Goal: Transaction & Acquisition: Purchase product/service

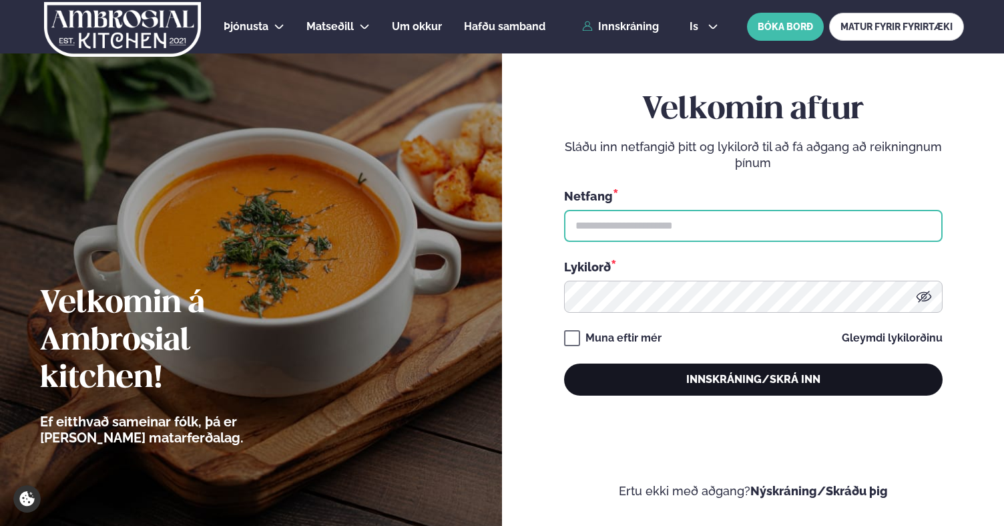
type input "**********"
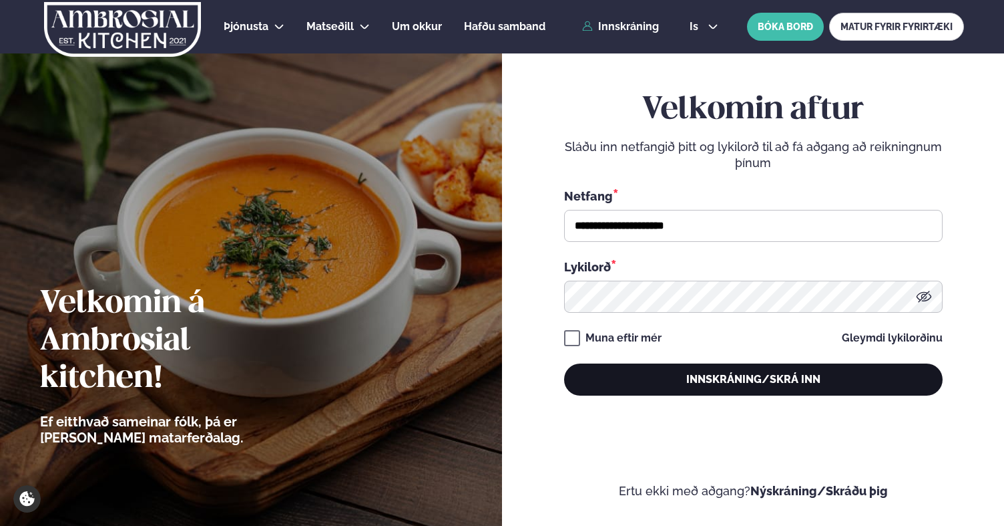
click at [659, 371] on button "Innskráning/Skrá inn" at bounding box center [753, 379] width 379 height 32
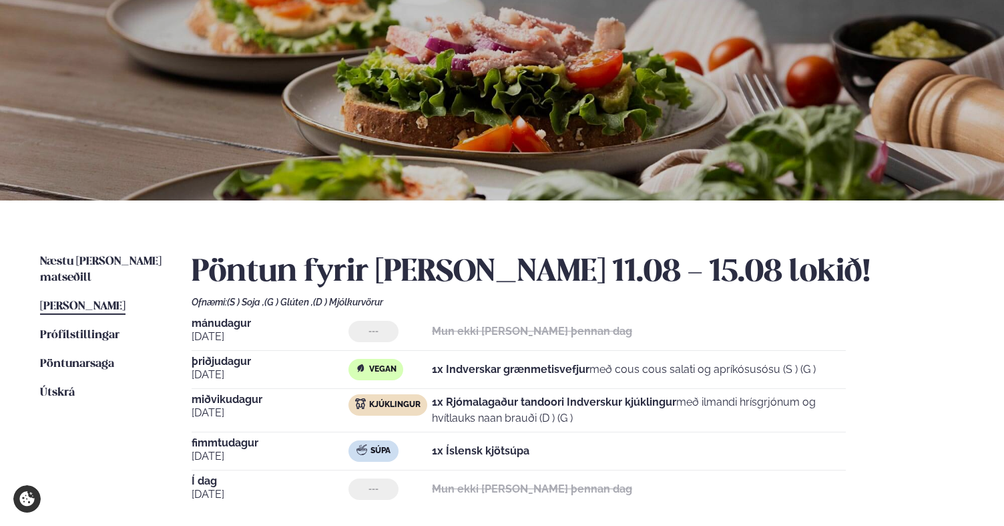
scroll to position [55, 0]
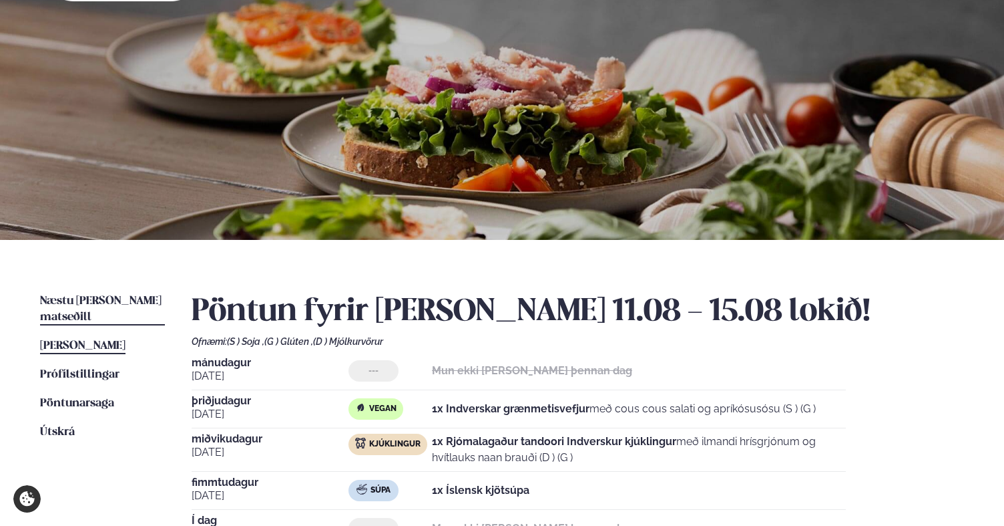
click at [91, 302] on span "Næstu [PERSON_NAME] matseðill" at bounding box center [101, 308] width 122 height 27
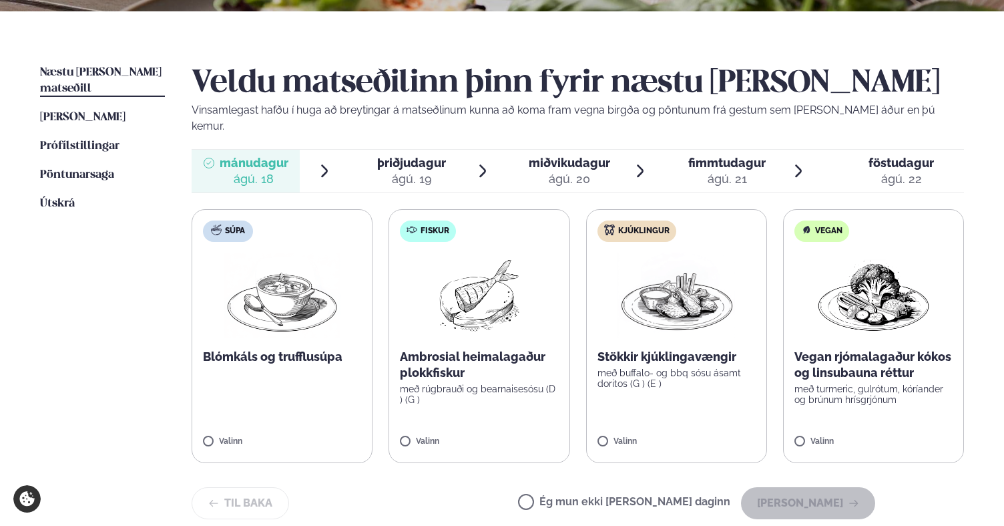
scroll to position [283, 0]
click at [873, 362] on p "Vegan rjómalagaður kókos og linsubauna réttur" at bounding box center [874, 365] width 158 height 32
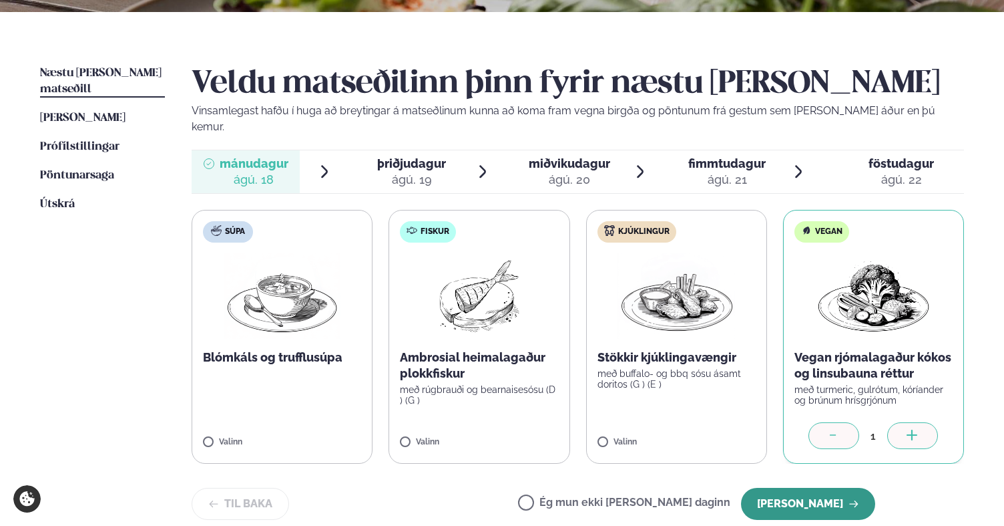
click at [821, 487] on button "[PERSON_NAME]" at bounding box center [808, 503] width 134 height 32
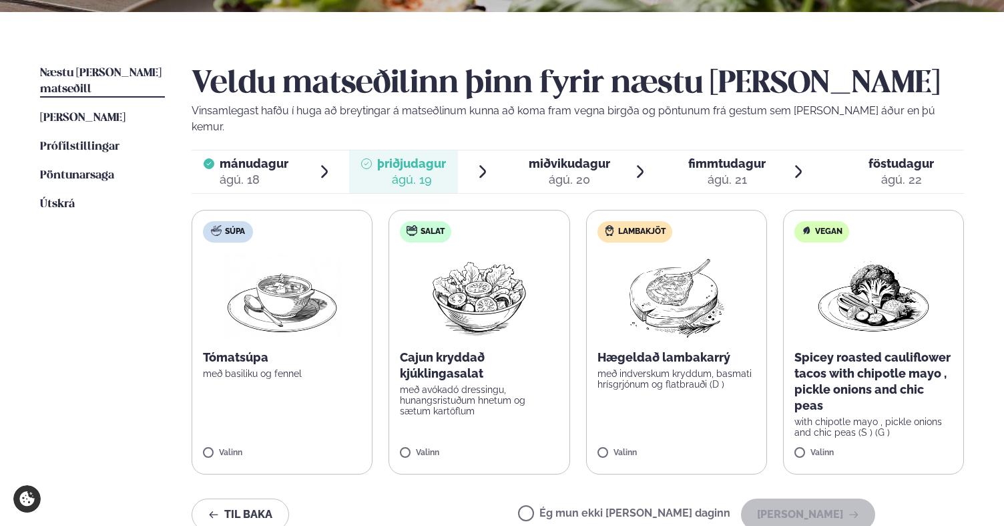
click at [841, 371] on p "Spicey roasted cauliflower tacos with chipotle mayo , pickle onions and chic pe…" at bounding box center [874, 381] width 158 height 64
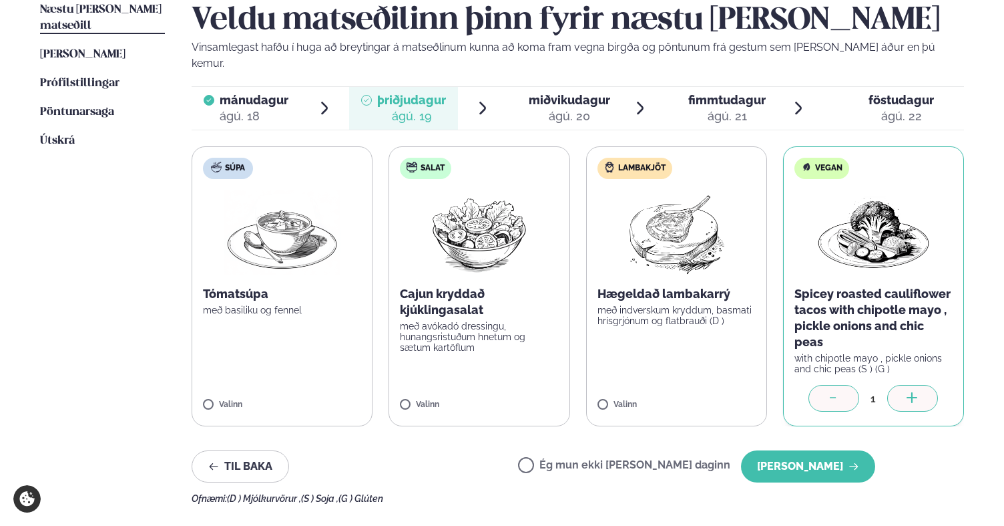
scroll to position [348, 0]
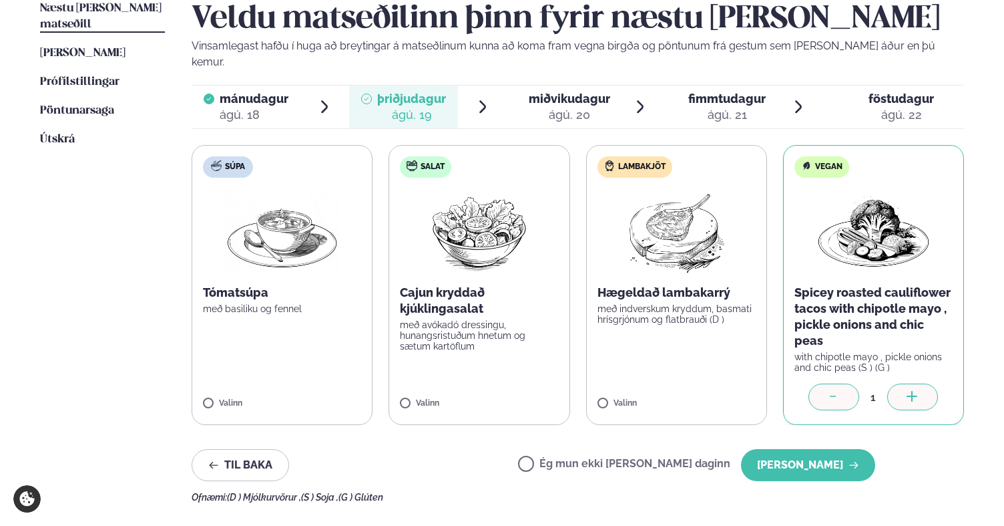
click at [449, 319] on p "með avókadó dressingu, hunangsristuðum hnetum og sætum kartöflum" at bounding box center [479, 335] width 158 height 32
click at [462, 284] on p "Cajun kryddað kjúklingasalat" at bounding box center [479, 300] width 158 height 32
click at [818, 383] on div at bounding box center [834, 396] width 51 height 27
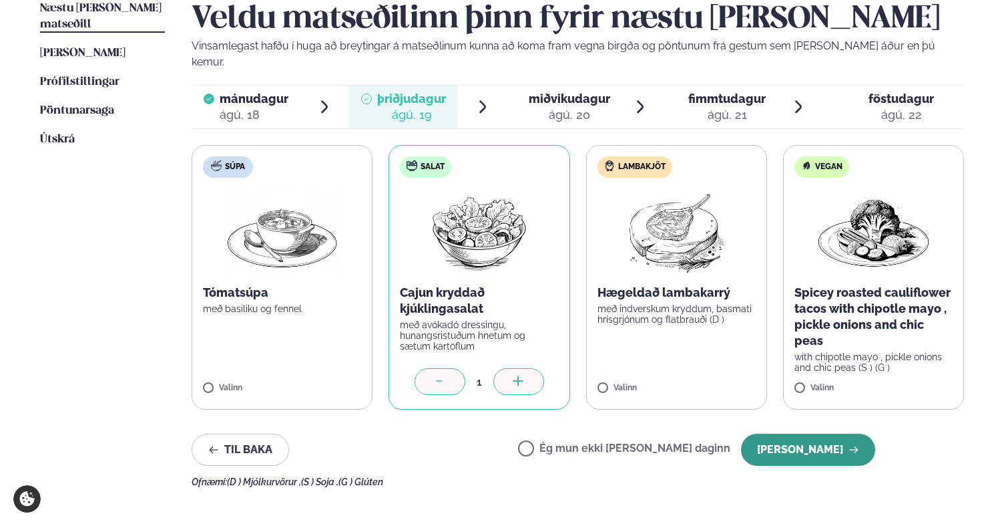
click at [815, 433] on button "[PERSON_NAME]" at bounding box center [808, 449] width 134 height 32
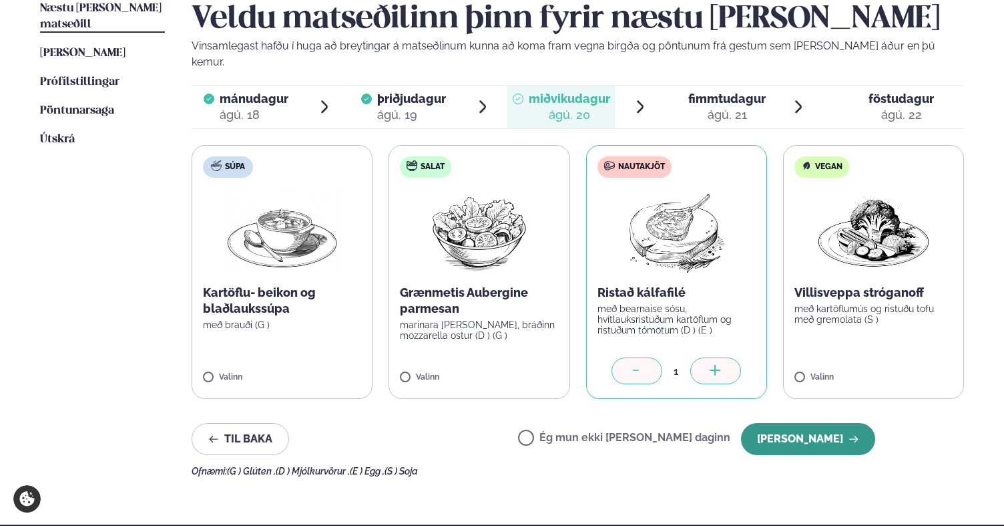
click at [809, 427] on button "[PERSON_NAME]" at bounding box center [808, 439] width 134 height 32
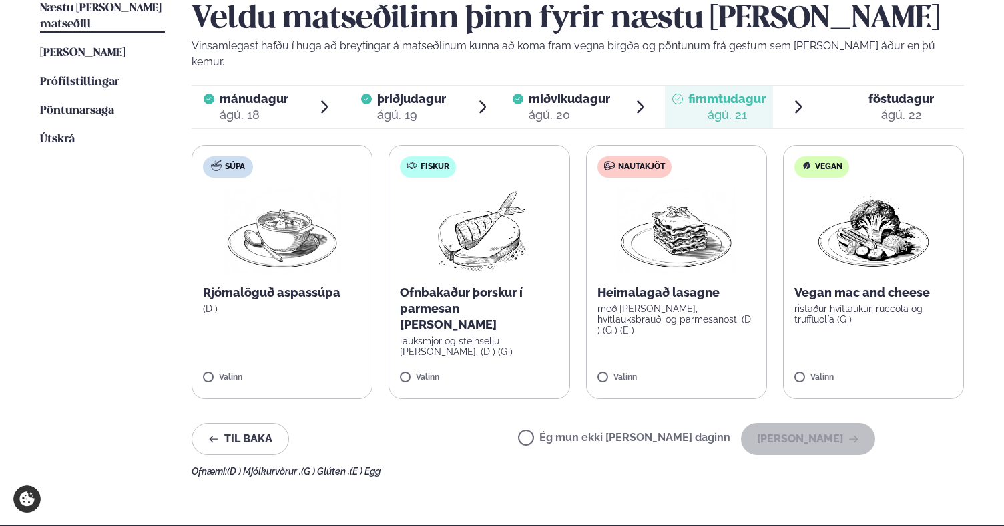
click at [516, 373] on div "Valinn" at bounding box center [479, 378] width 158 height 11
click at [484, 354] on label "Fiskur Ofnbakaður þorskur í parmesan [PERSON_NAME] lauksmjör og steinselju [PER…" at bounding box center [479, 272] width 181 height 254
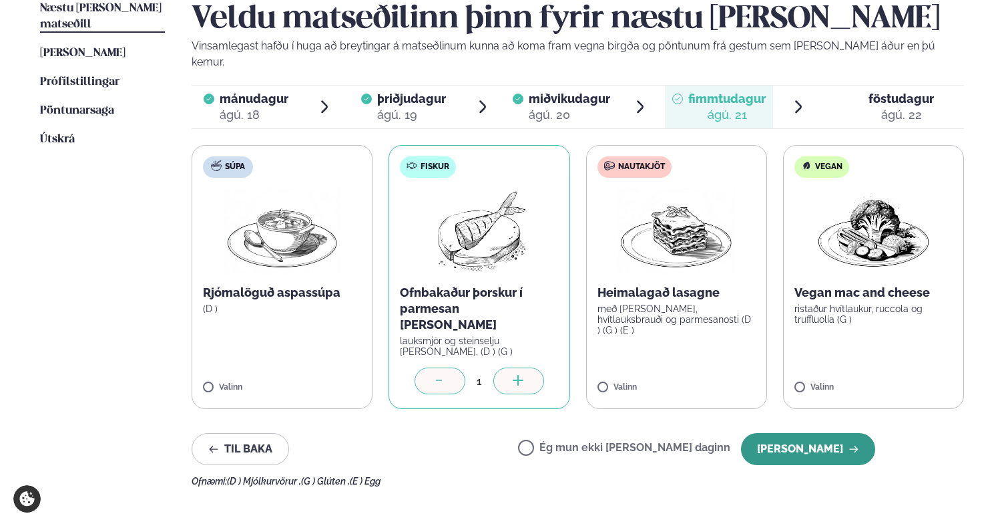
click at [815, 433] on button "[PERSON_NAME]" at bounding box center [808, 449] width 134 height 32
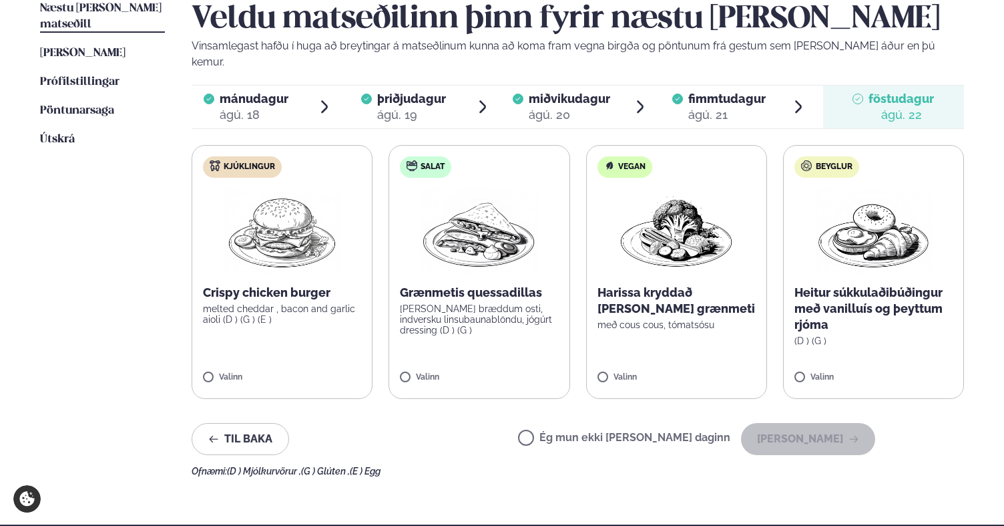
click at [436, 342] on label "Salat Grænmetis quessadillas [PERSON_NAME] bræddum osti, indversku linsubaunabl…" at bounding box center [479, 272] width 181 height 254
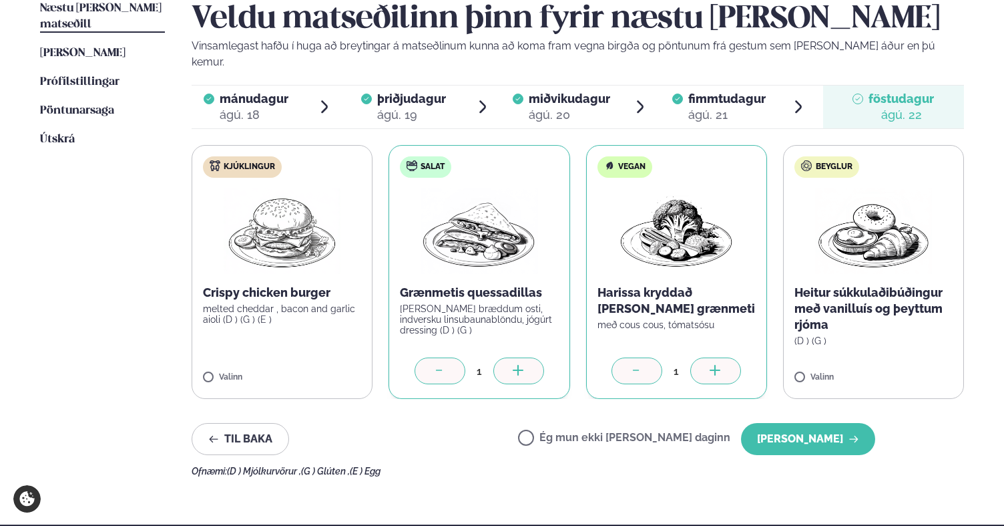
click at [433, 365] on icon at bounding box center [439, 371] width 13 height 13
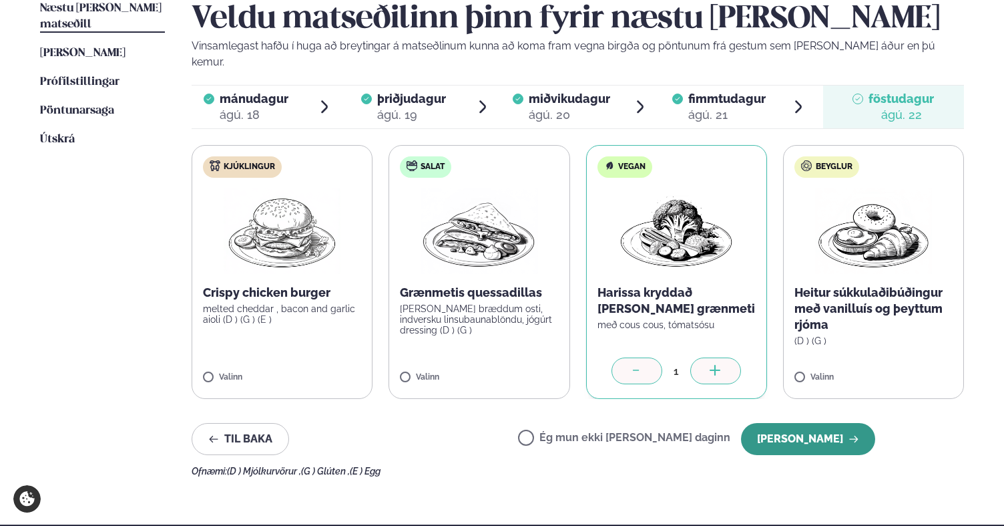
click at [806, 428] on button "[PERSON_NAME]" at bounding box center [808, 439] width 134 height 32
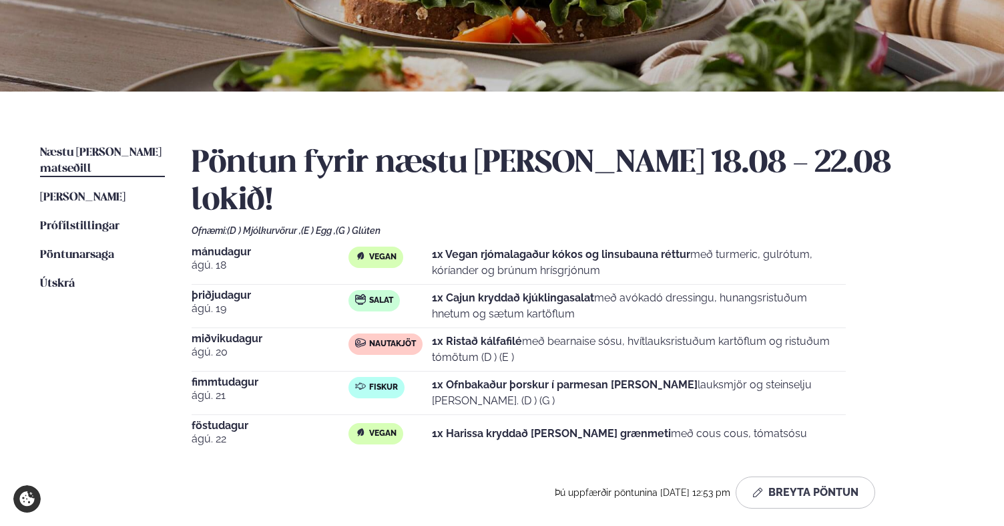
scroll to position [150, 0]
